Goal: Information Seeking & Learning: Learn about a topic

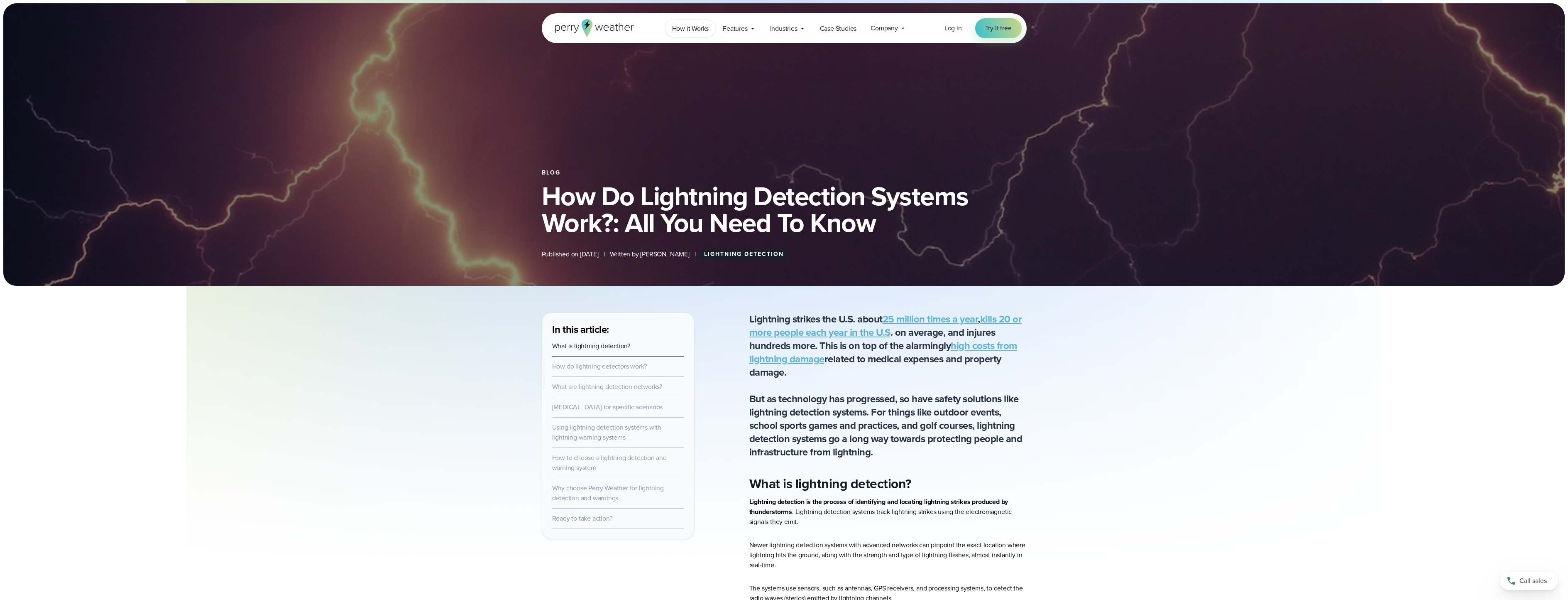
click at [704, 22] on link "How it Works" at bounding box center [690, 28] width 51 height 17
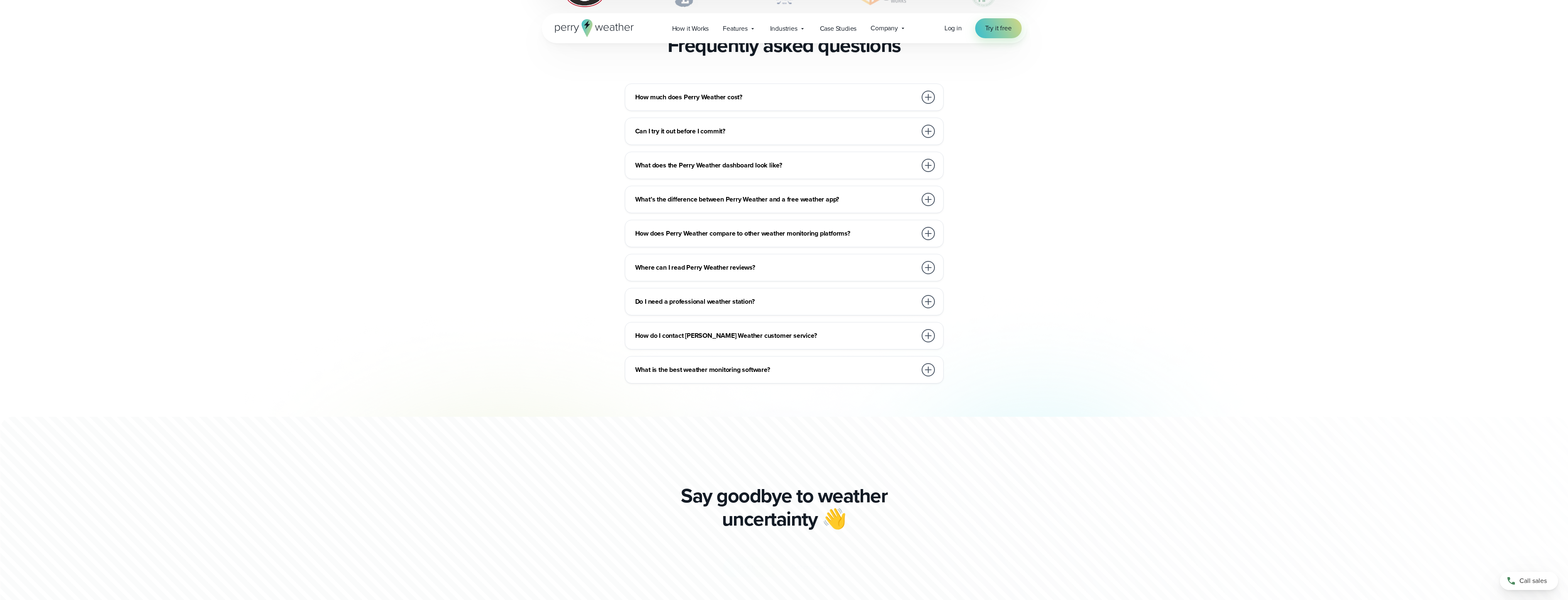
scroll to position [1828, 0]
click at [692, 29] on span "How it Works" at bounding box center [690, 29] width 37 height 10
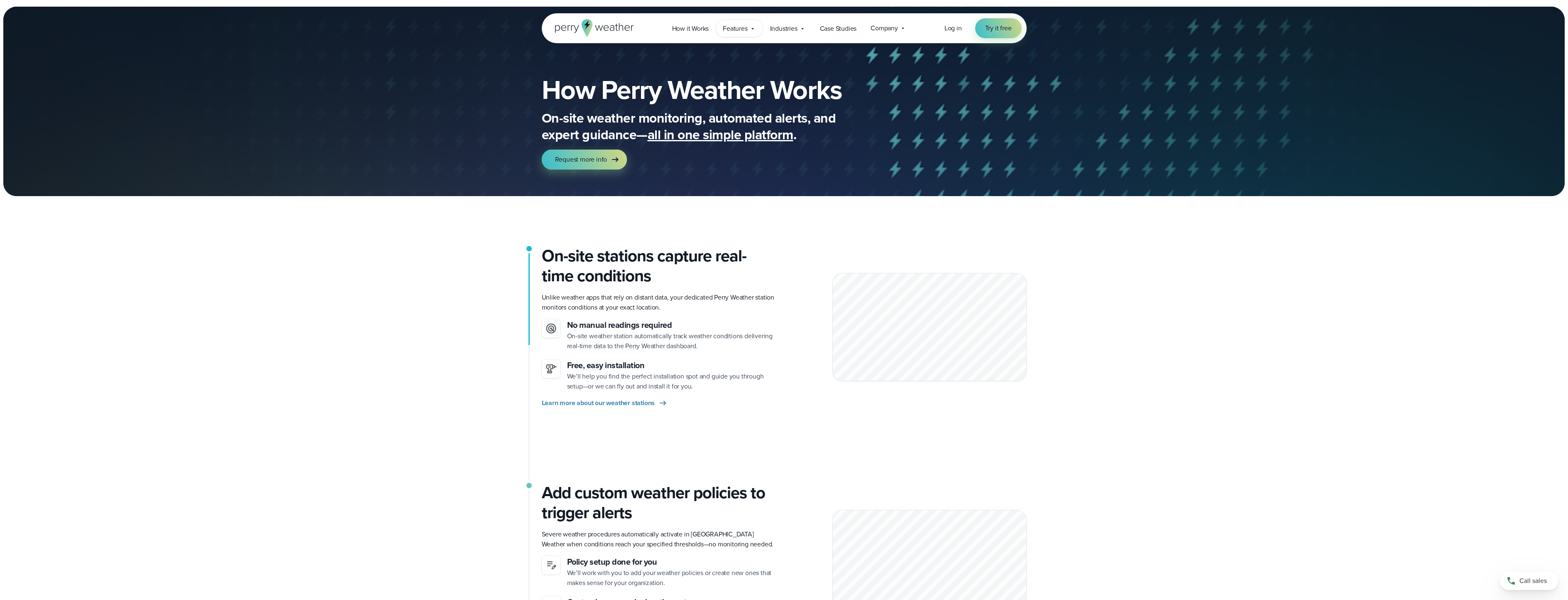
click at [735, 26] on span "Features" at bounding box center [735, 29] width 25 height 10
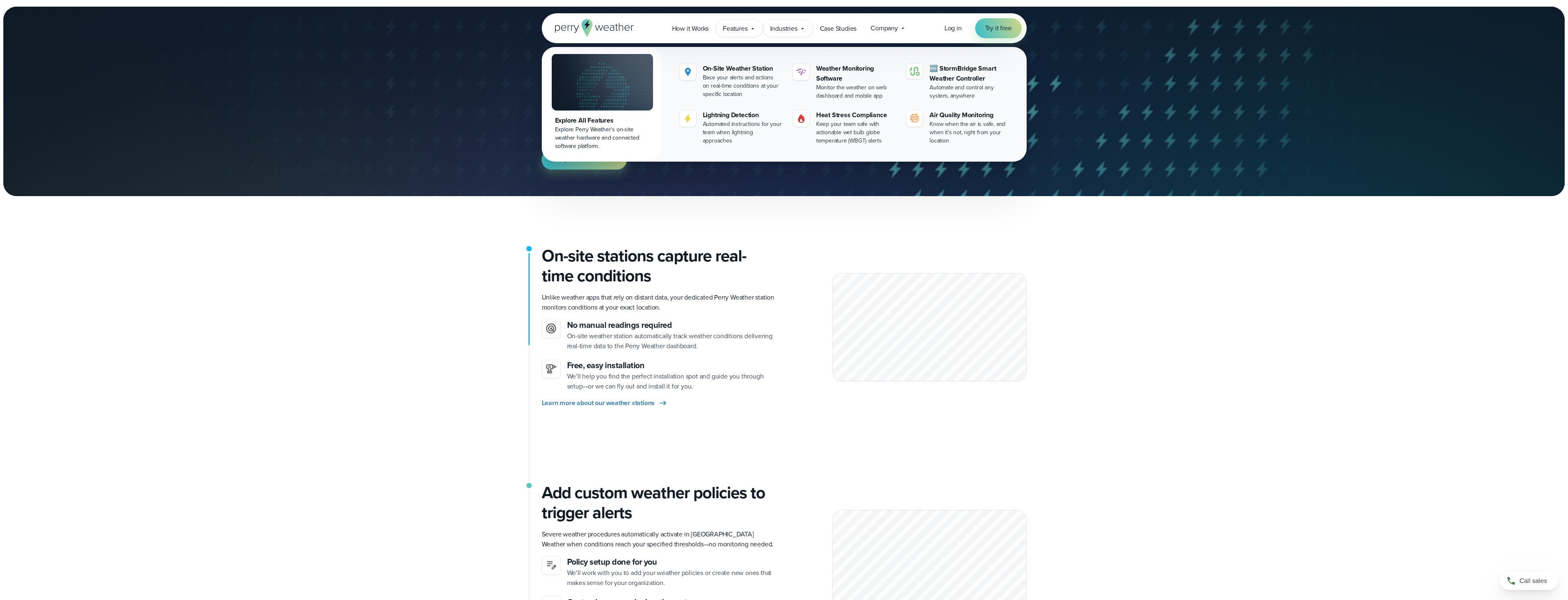
click at [786, 29] on span "Industries" at bounding box center [783, 29] width 27 height 10
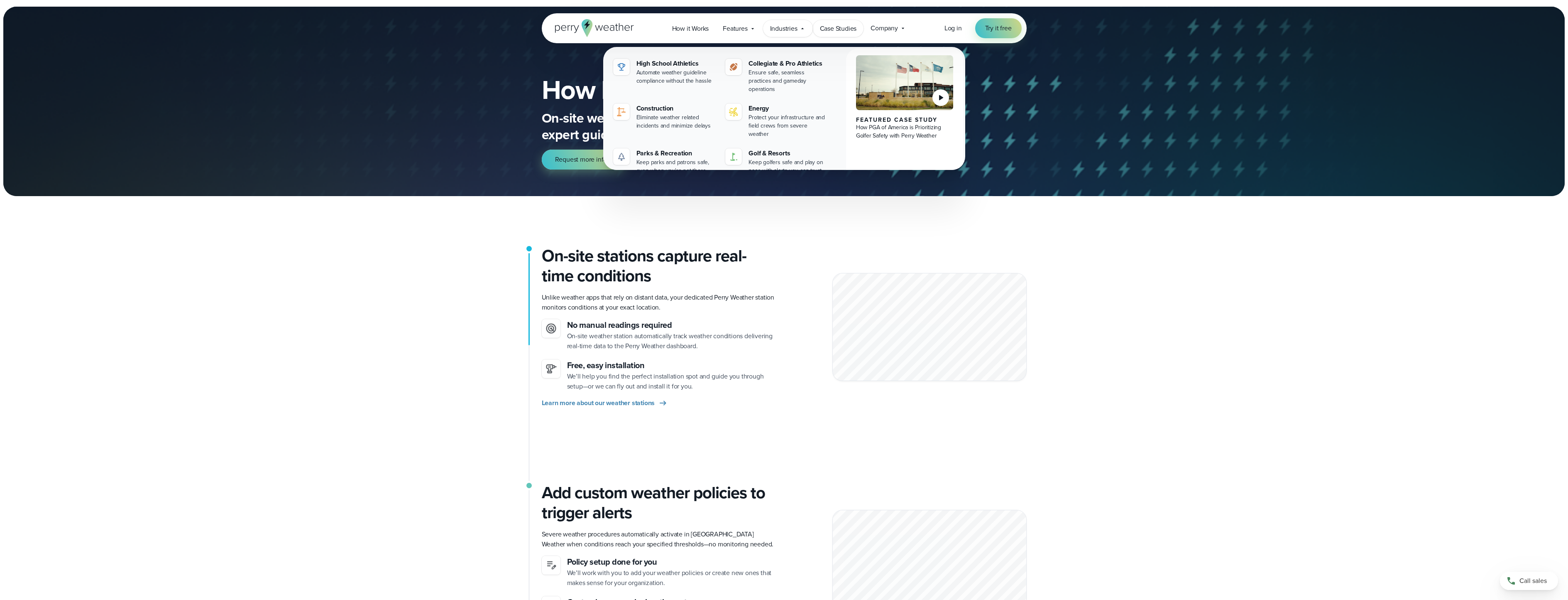
click at [833, 30] on span "Case Studies" at bounding box center [838, 29] width 37 height 10
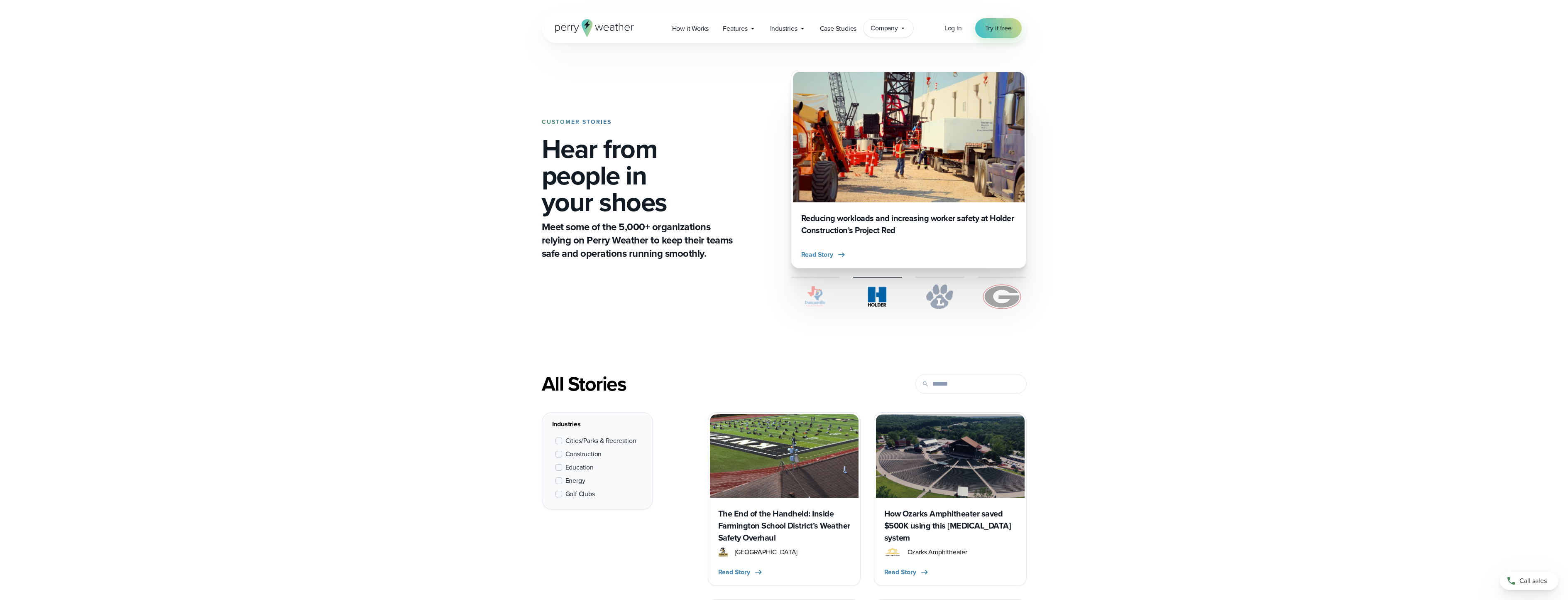
click at [889, 30] on span "Company" at bounding box center [883, 28] width 27 height 10
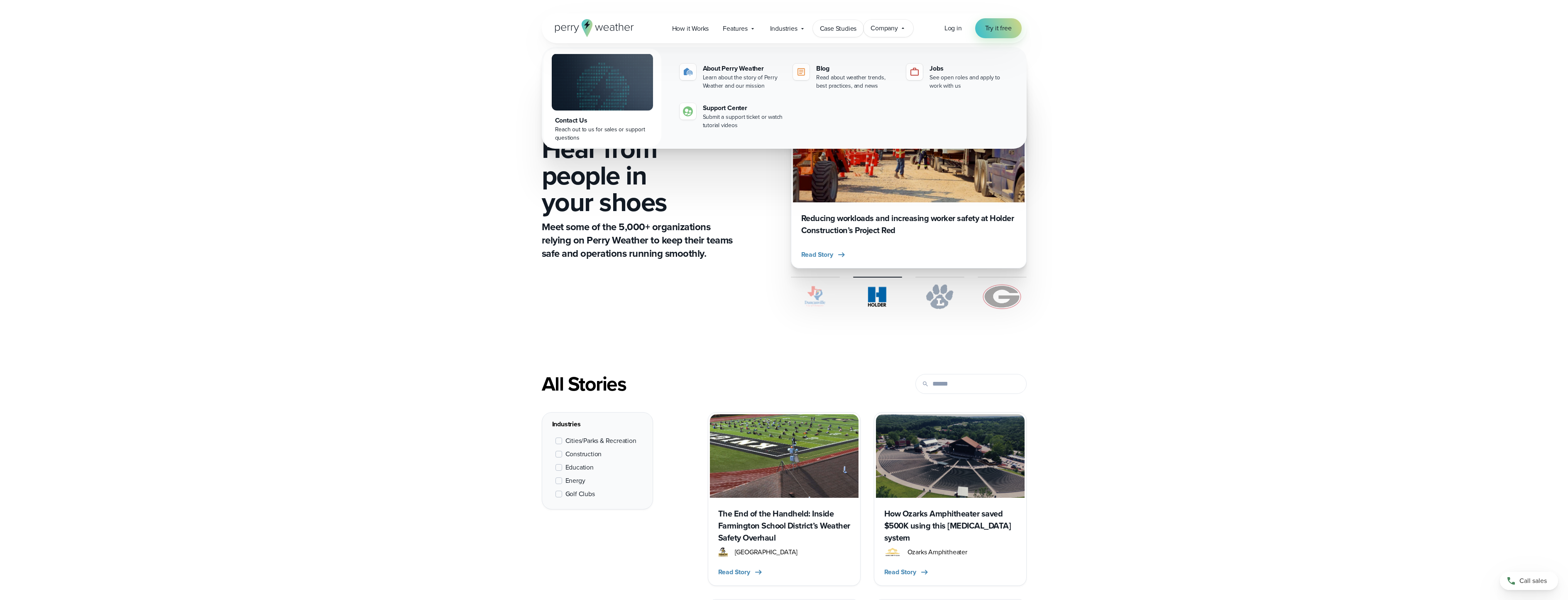
click at [837, 33] on span "Case Studies" at bounding box center [838, 29] width 37 height 10
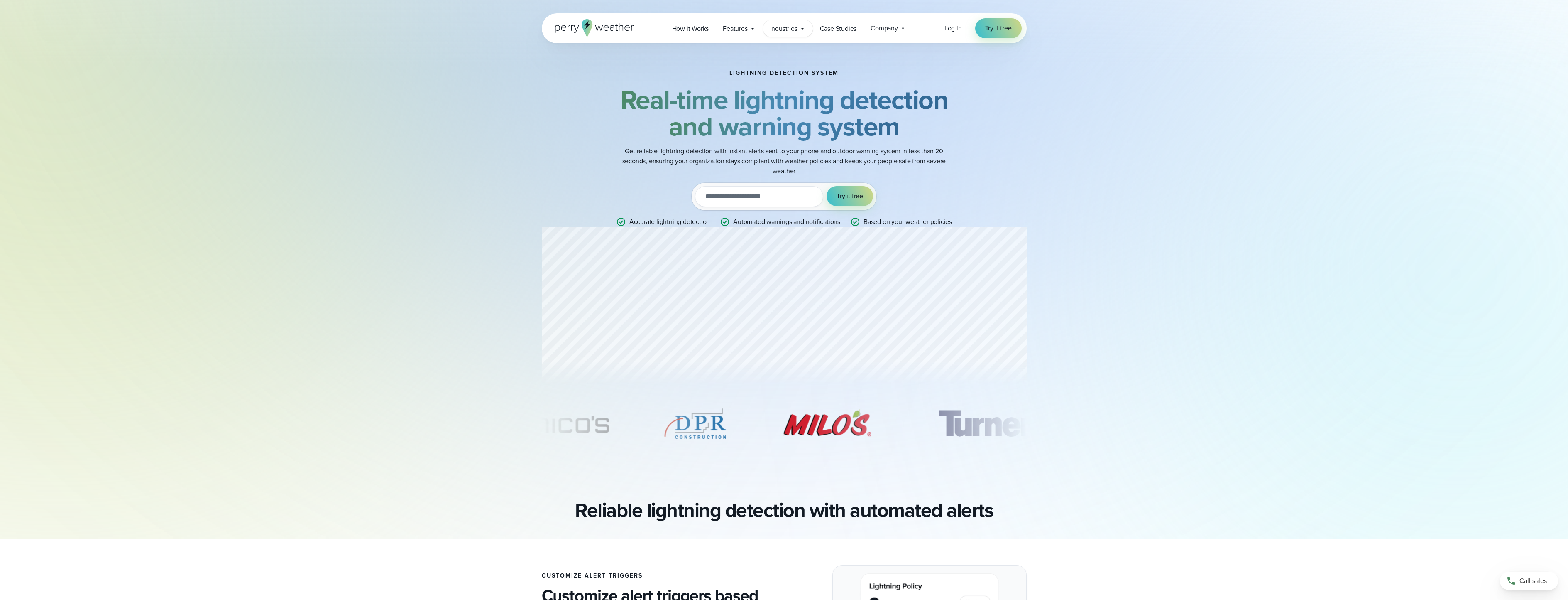
click at [793, 25] on span "Industries" at bounding box center [783, 29] width 27 height 10
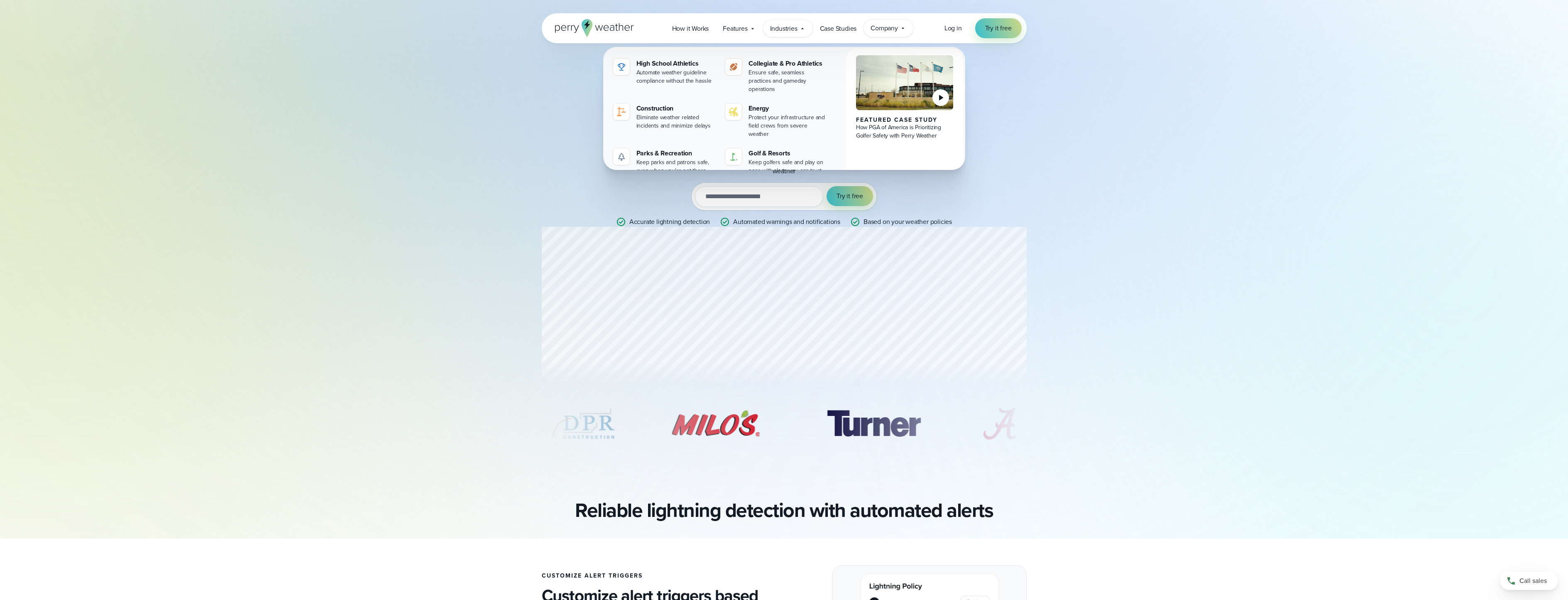
click at [894, 29] on span "Company" at bounding box center [883, 28] width 27 height 10
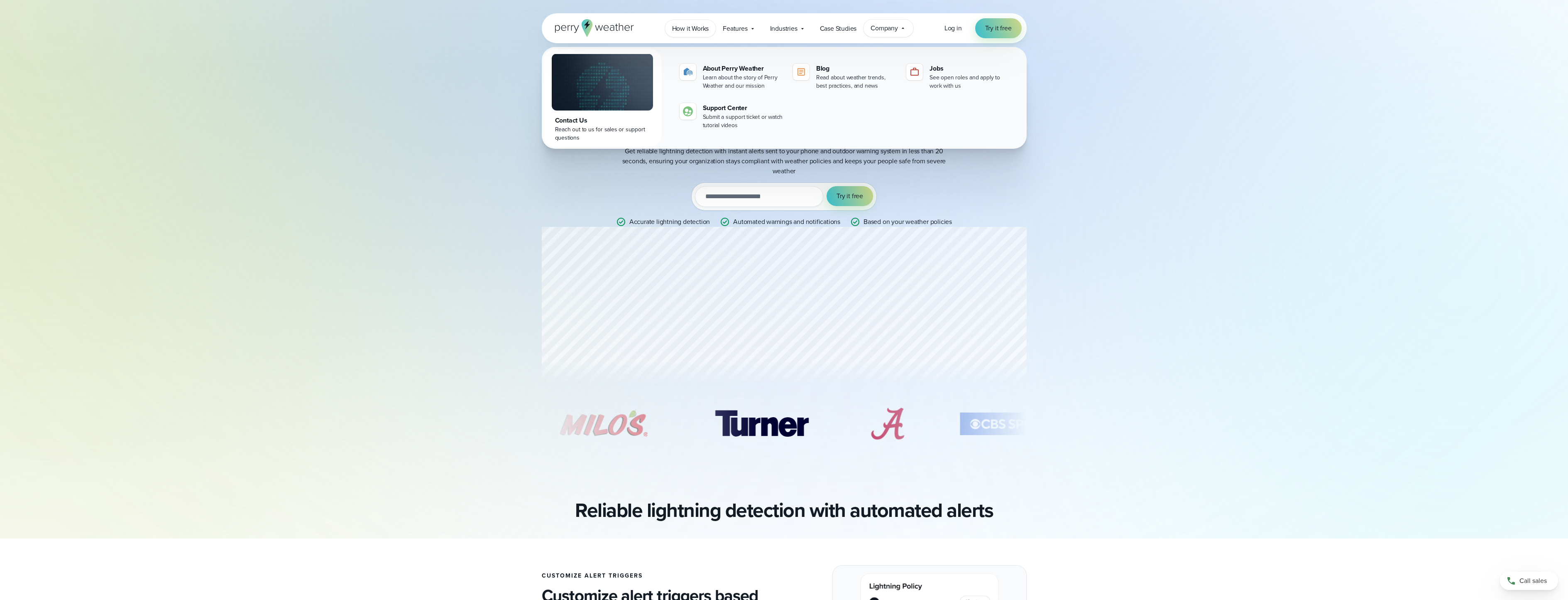
click at [695, 27] on span "How it Works" at bounding box center [690, 29] width 37 height 10
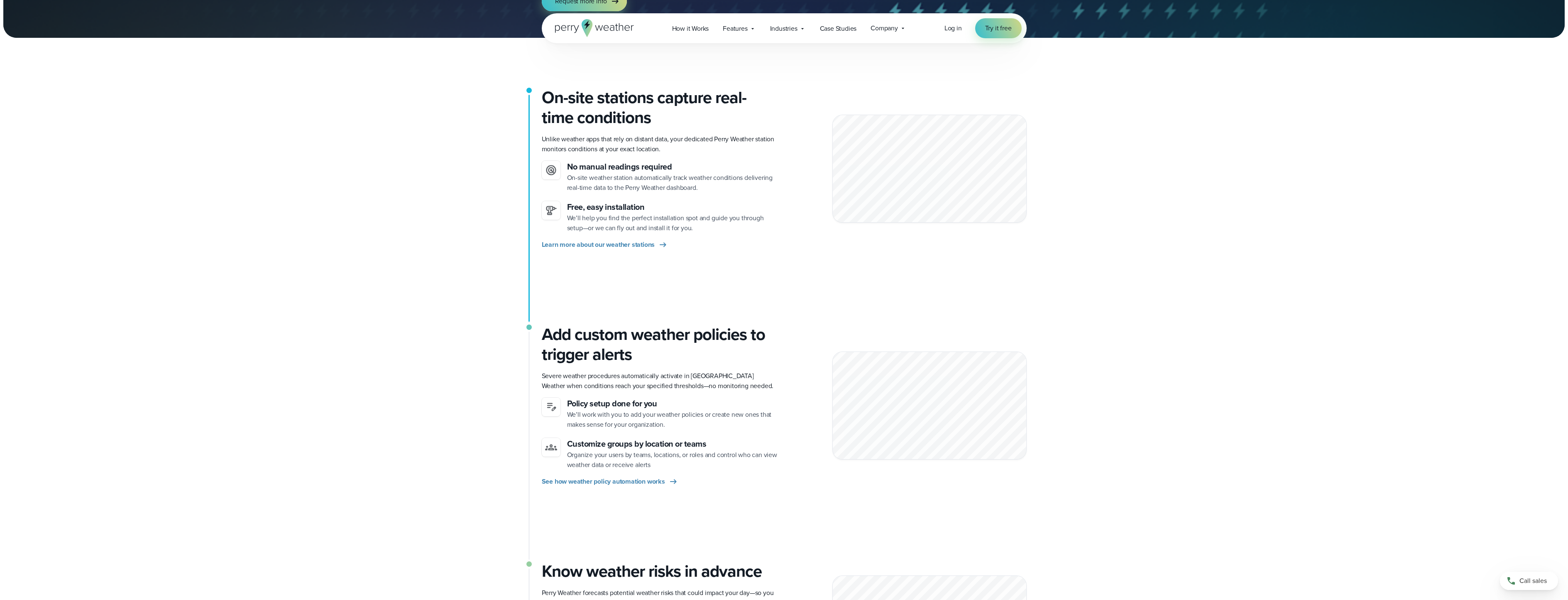
scroll to position [166, 0]
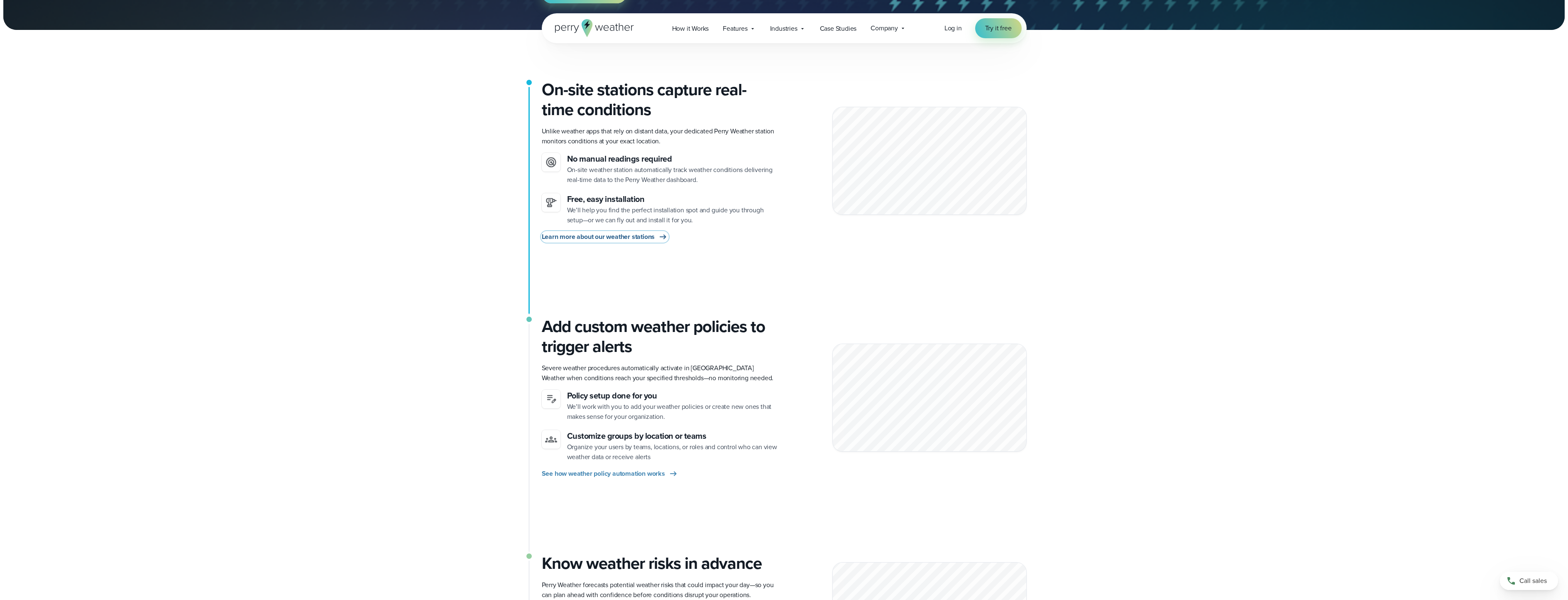
click at [654, 237] on span "Learn more about our weather stations" at bounding box center [598, 237] width 114 height 10
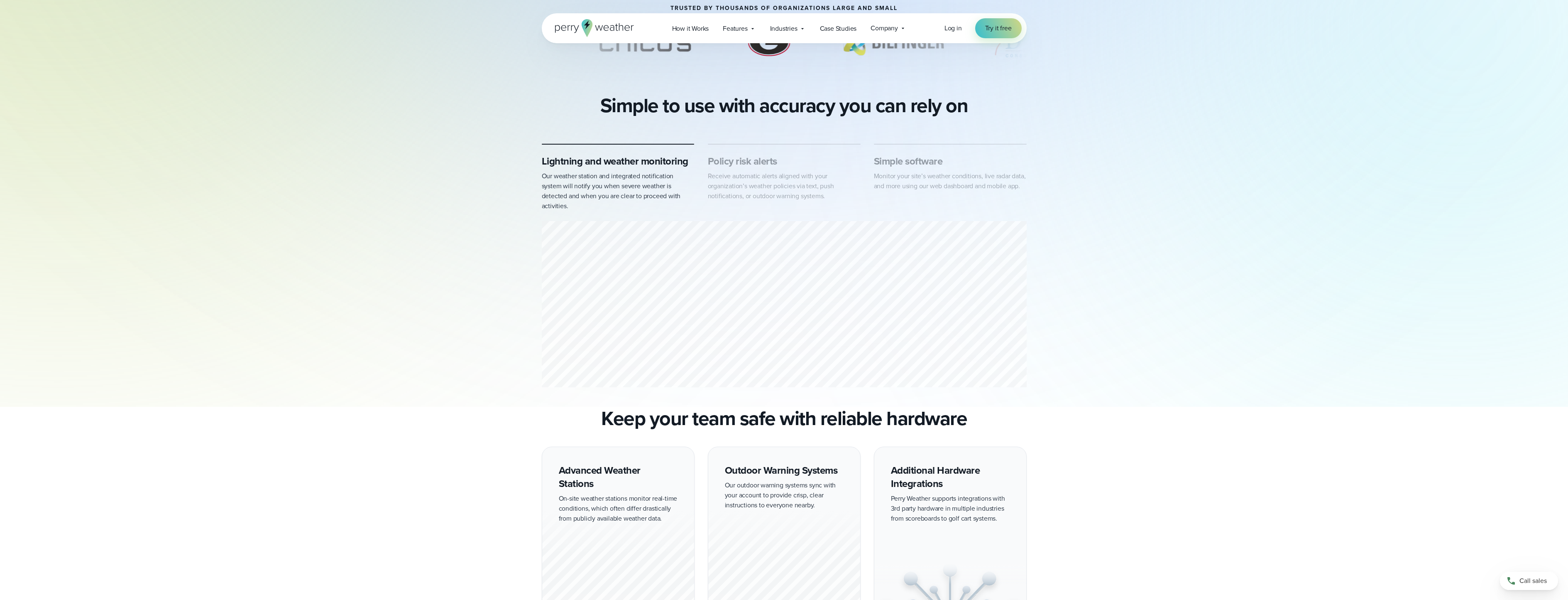
scroll to position [174, 0]
